Goal: Task Accomplishment & Management: Use online tool/utility

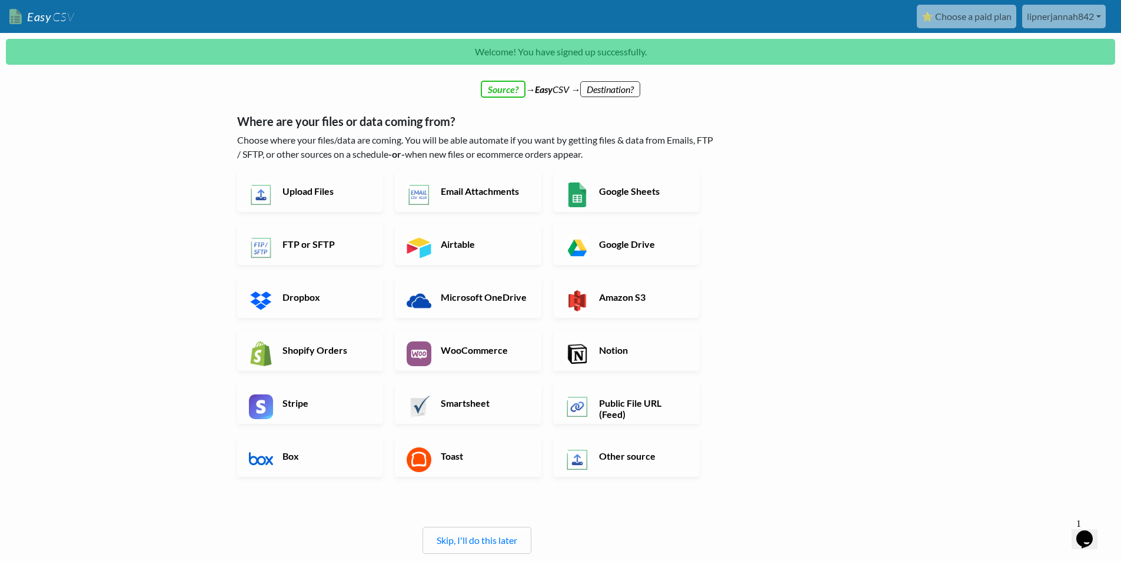
click at [840, 463] on div "← back Thanks for signing up! Set up your Import Flow and Upload Page in 1 minu…" at bounding box center [560, 383] width 671 height 572
click at [639, 458] on h6 "Other source" at bounding box center [642, 455] width 92 height 11
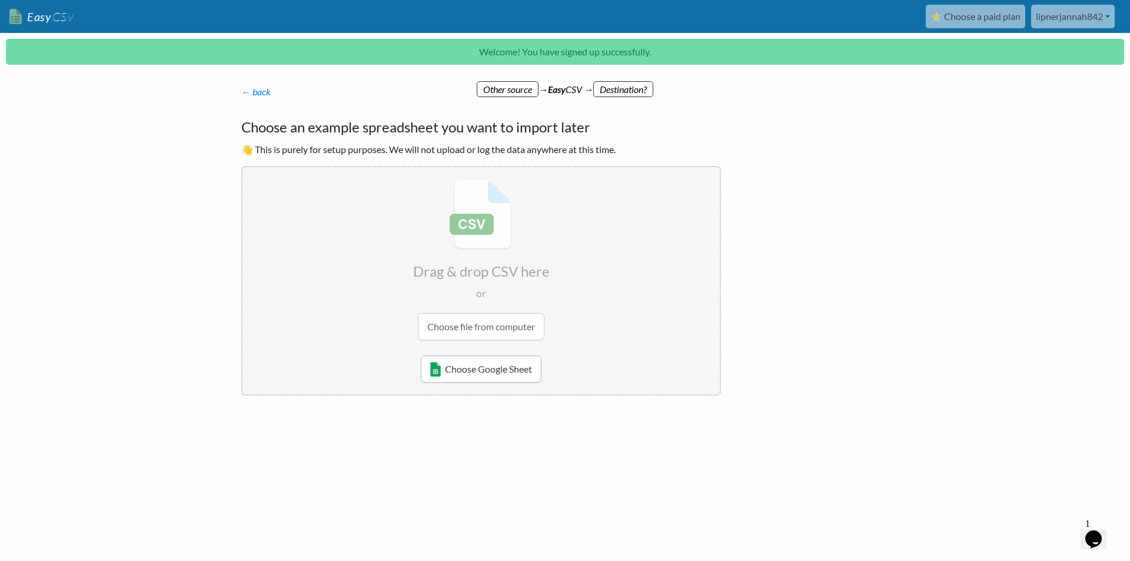
click at [497, 371] on link "Choose Google Sheet" at bounding box center [481, 368] width 121 height 27
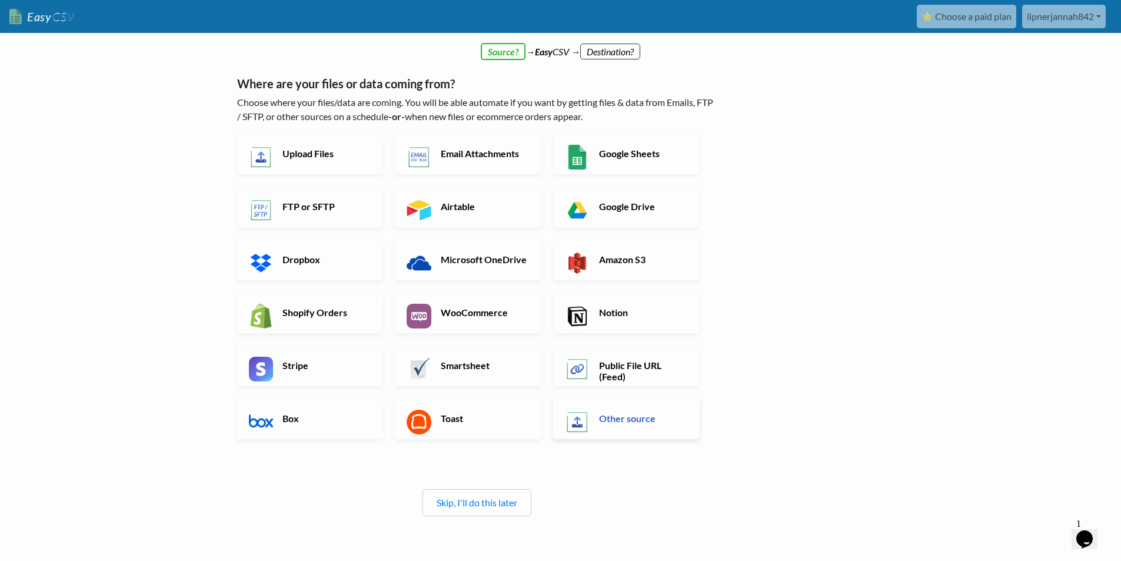
click at [617, 423] on h6 "Other source" at bounding box center [642, 418] width 92 height 11
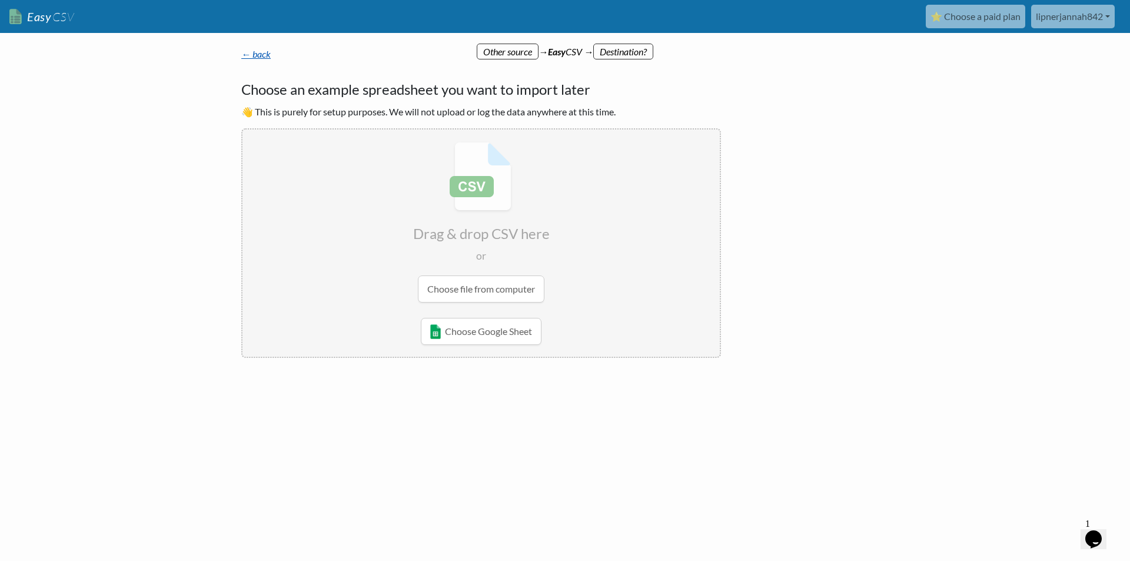
click at [259, 49] on link "← back" at bounding box center [255, 53] width 29 height 11
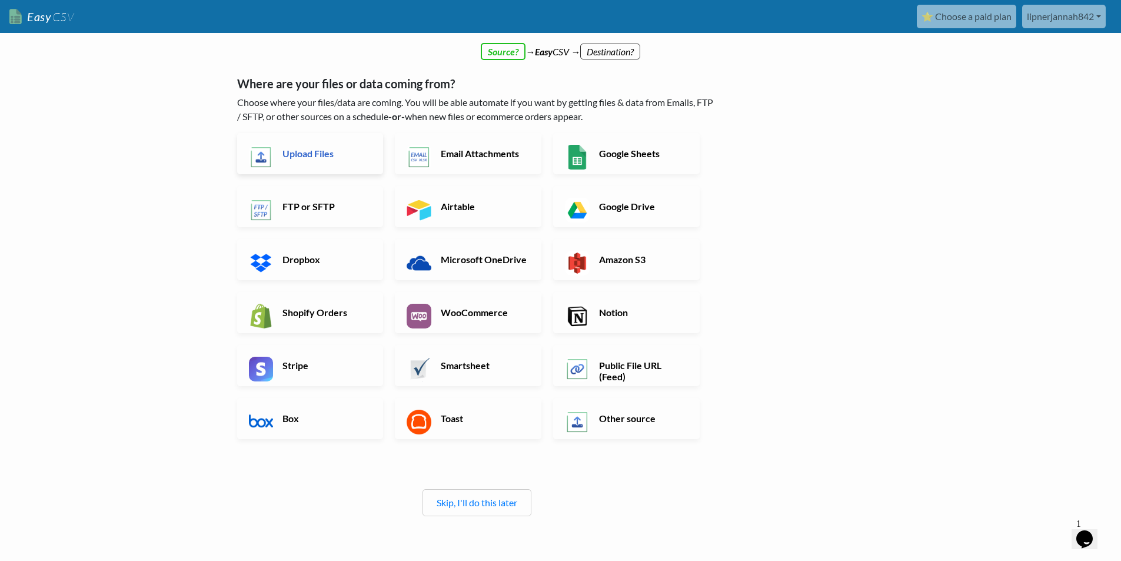
click at [298, 164] on link "Upload Files" at bounding box center [310, 153] width 147 height 41
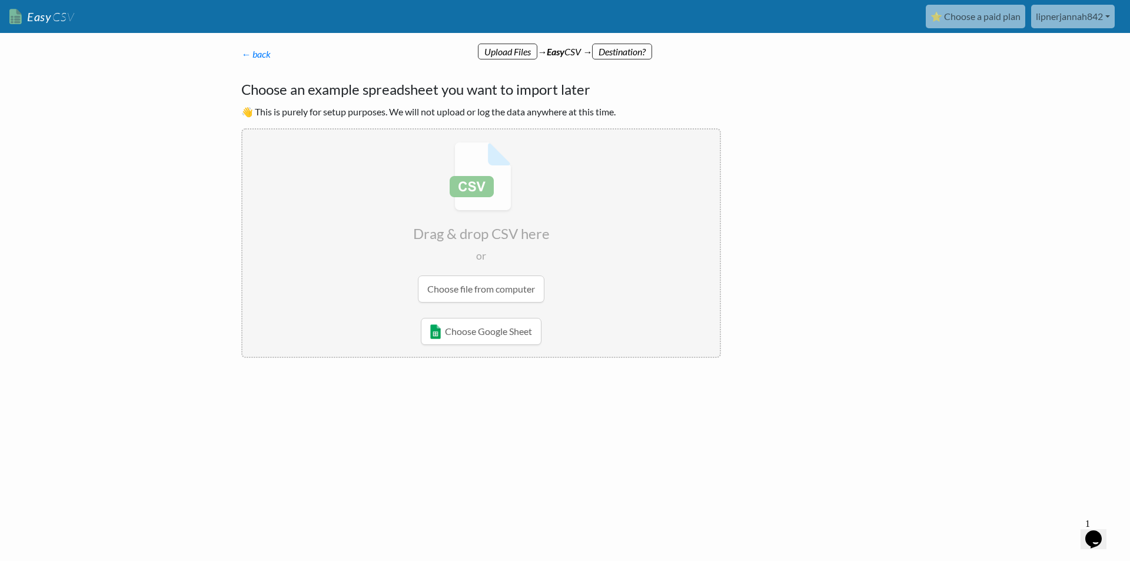
click at [517, 290] on input "file" at bounding box center [480, 221] width 477 height 185
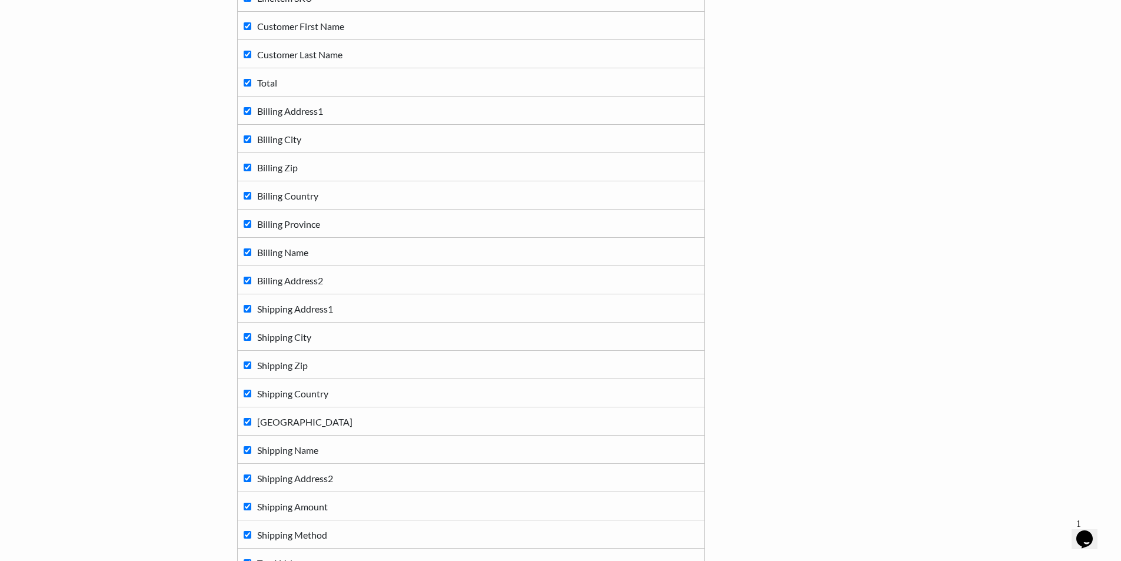
scroll to position [566, 0]
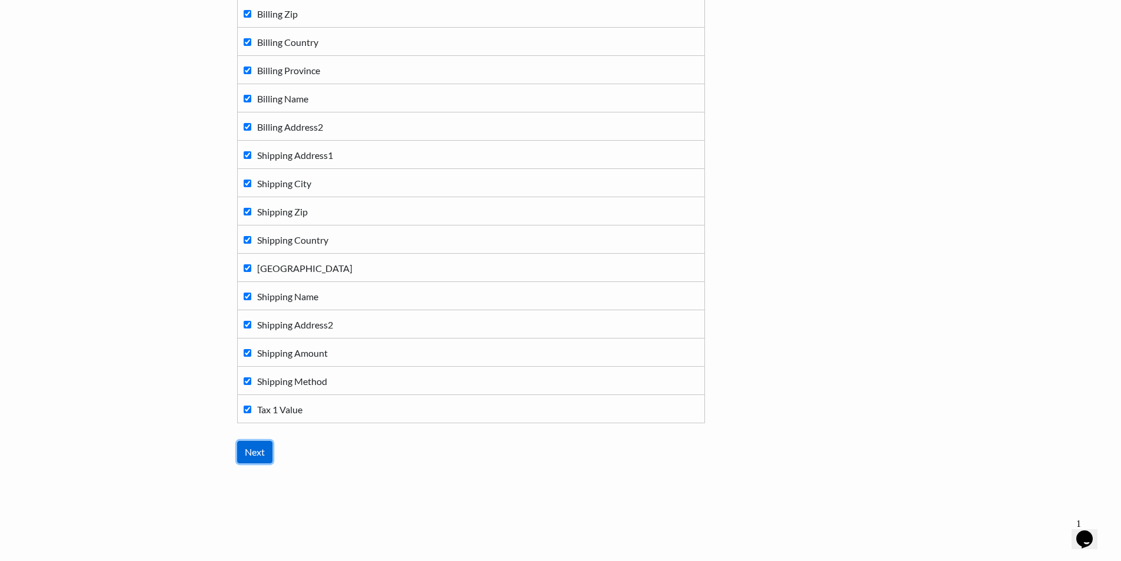
click at [258, 447] on input "Next" at bounding box center [254, 452] width 35 height 22
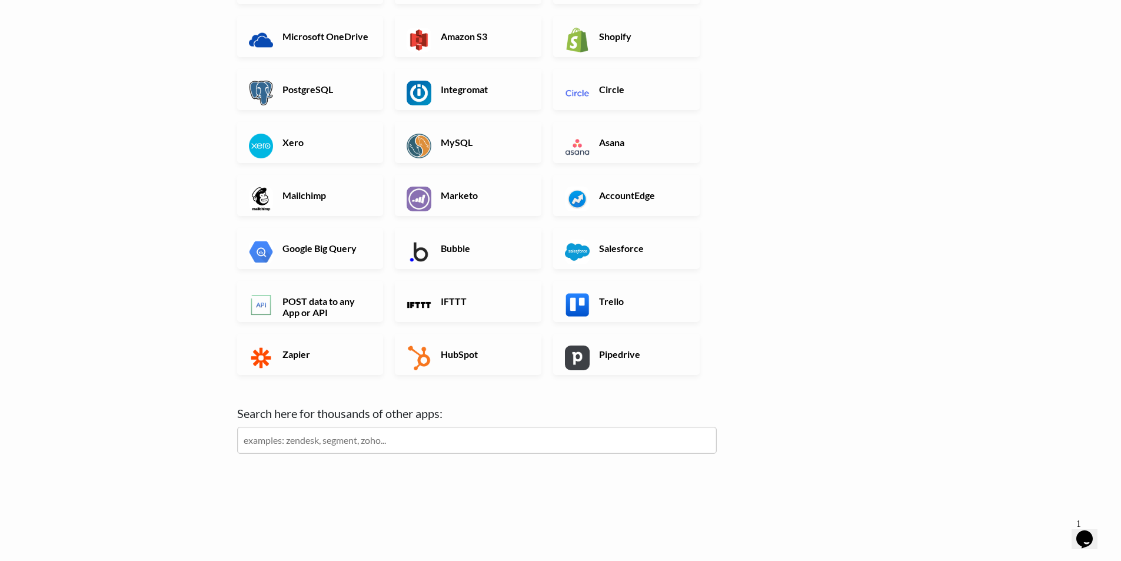
scroll to position [0, 0]
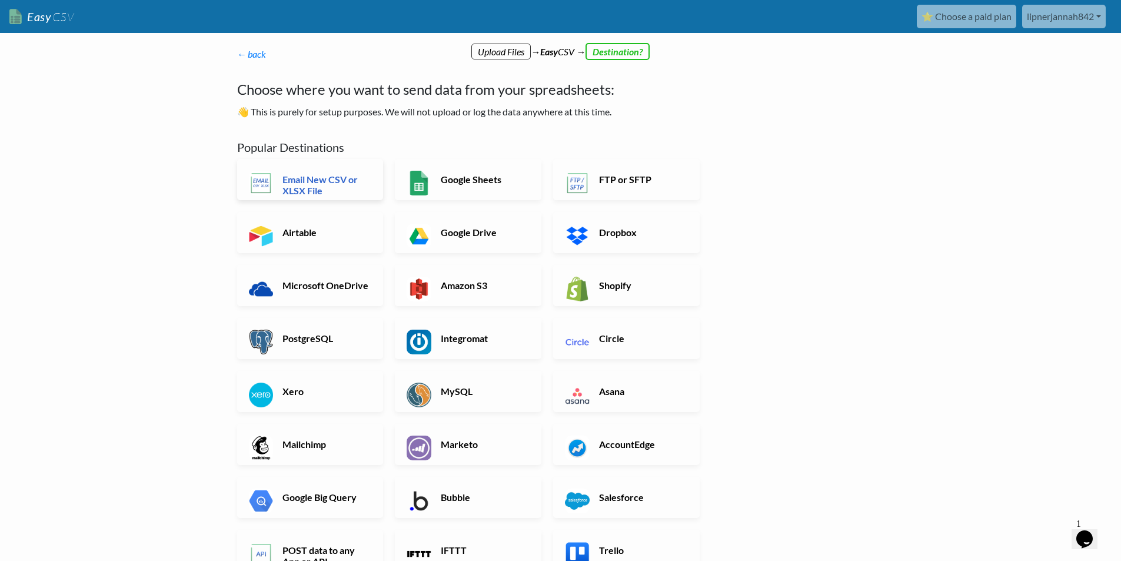
click at [325, 183] on h6 "Email New CSV or XLSX File" at bounding box center [326, 185] width 92 height 22
